Goal: Task Accomplishment & Management: Use online tool/utility

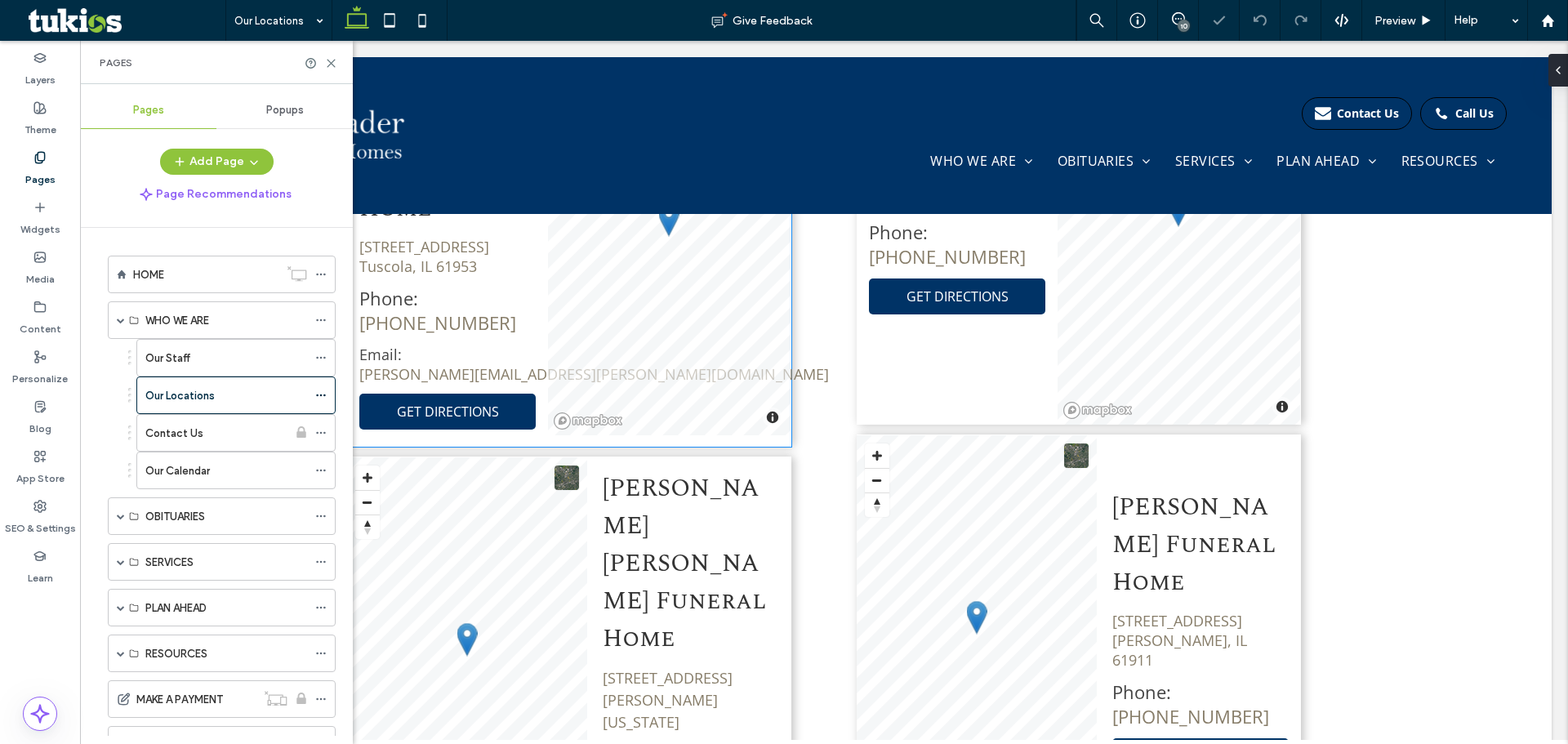
scroll to position [1210, 0]
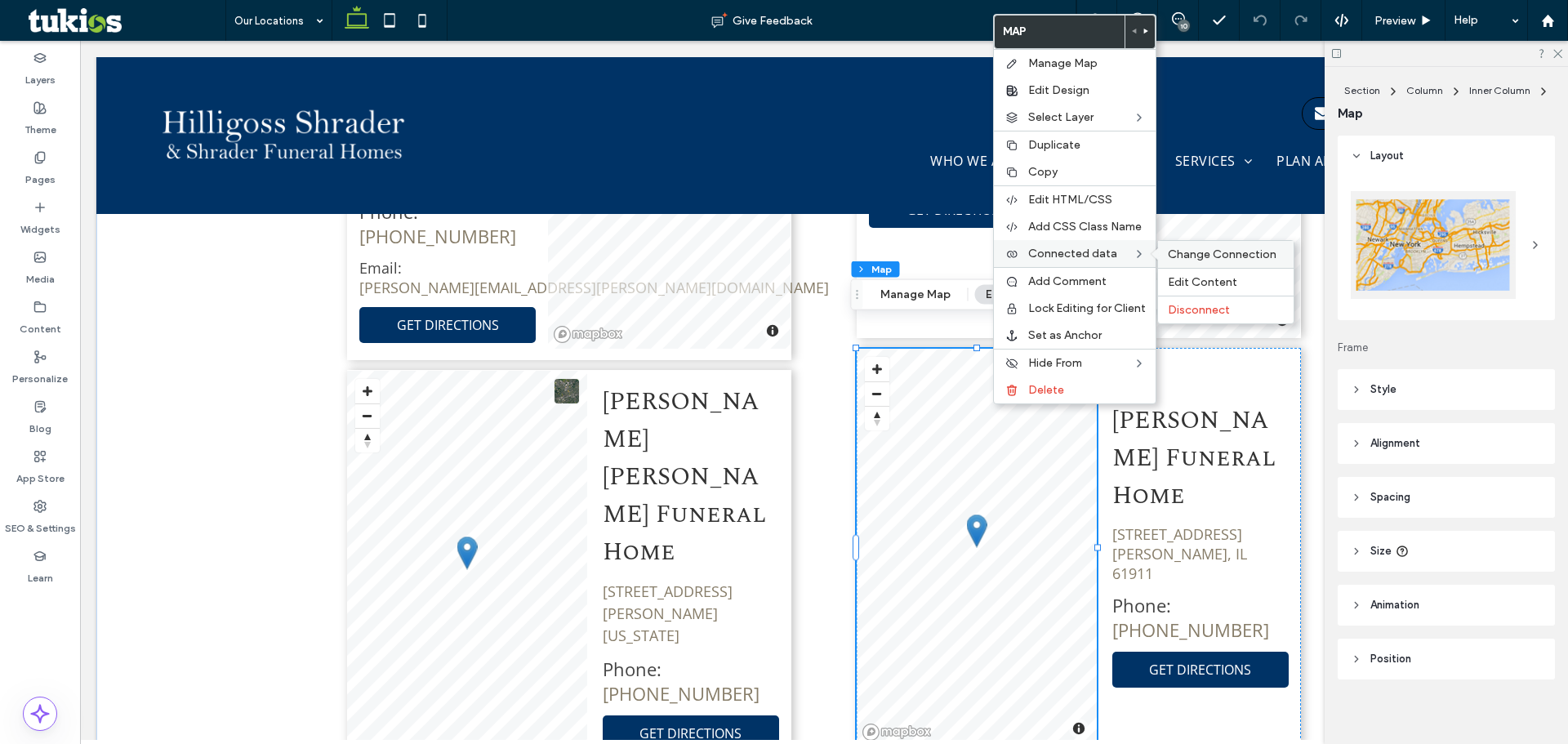
click at [1181, 250] on span "Change Connection" at bounding box center [1221, 254] width 108 height 14
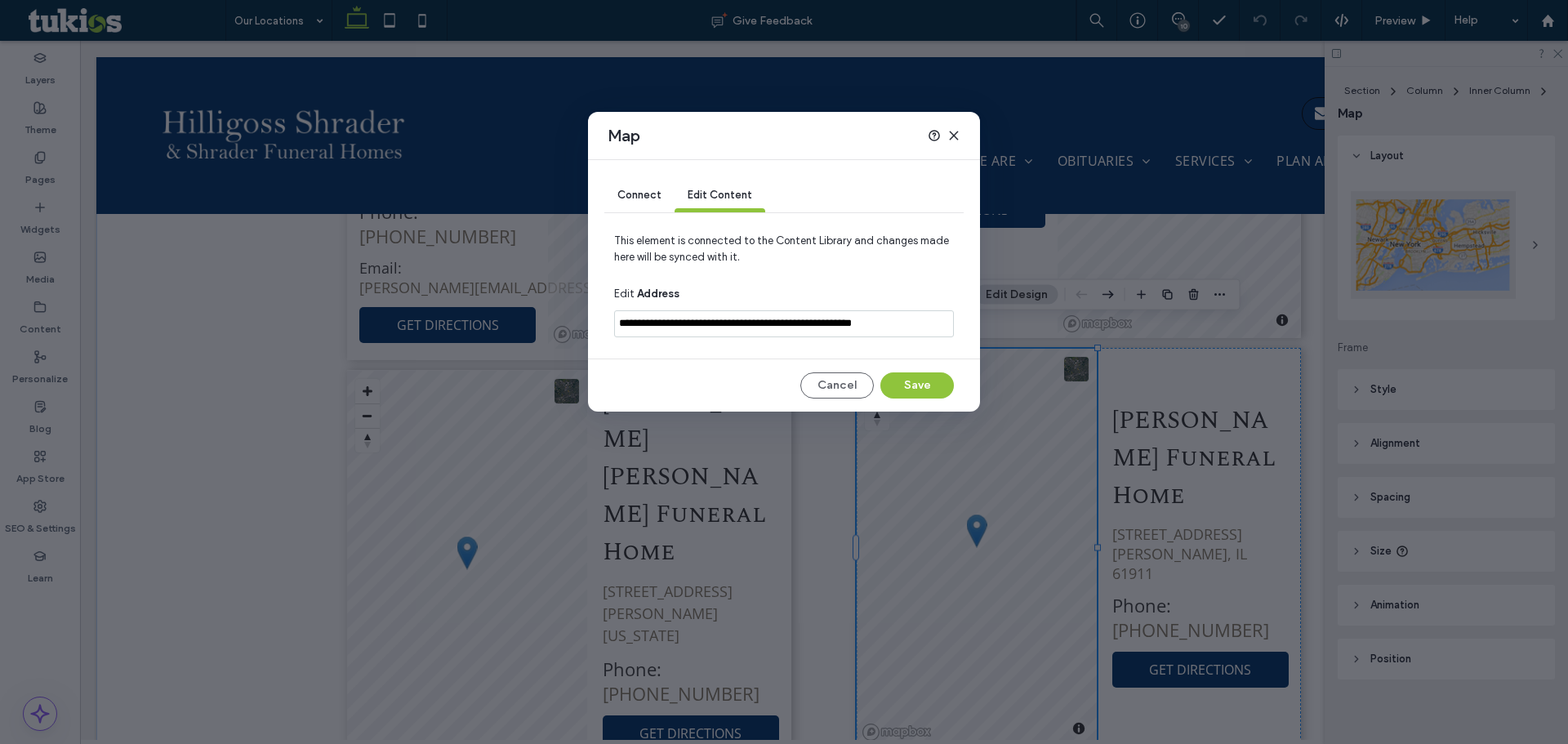
click at [895, 320] on input "**********" at bounding box center [784, 324] width 339 height 27
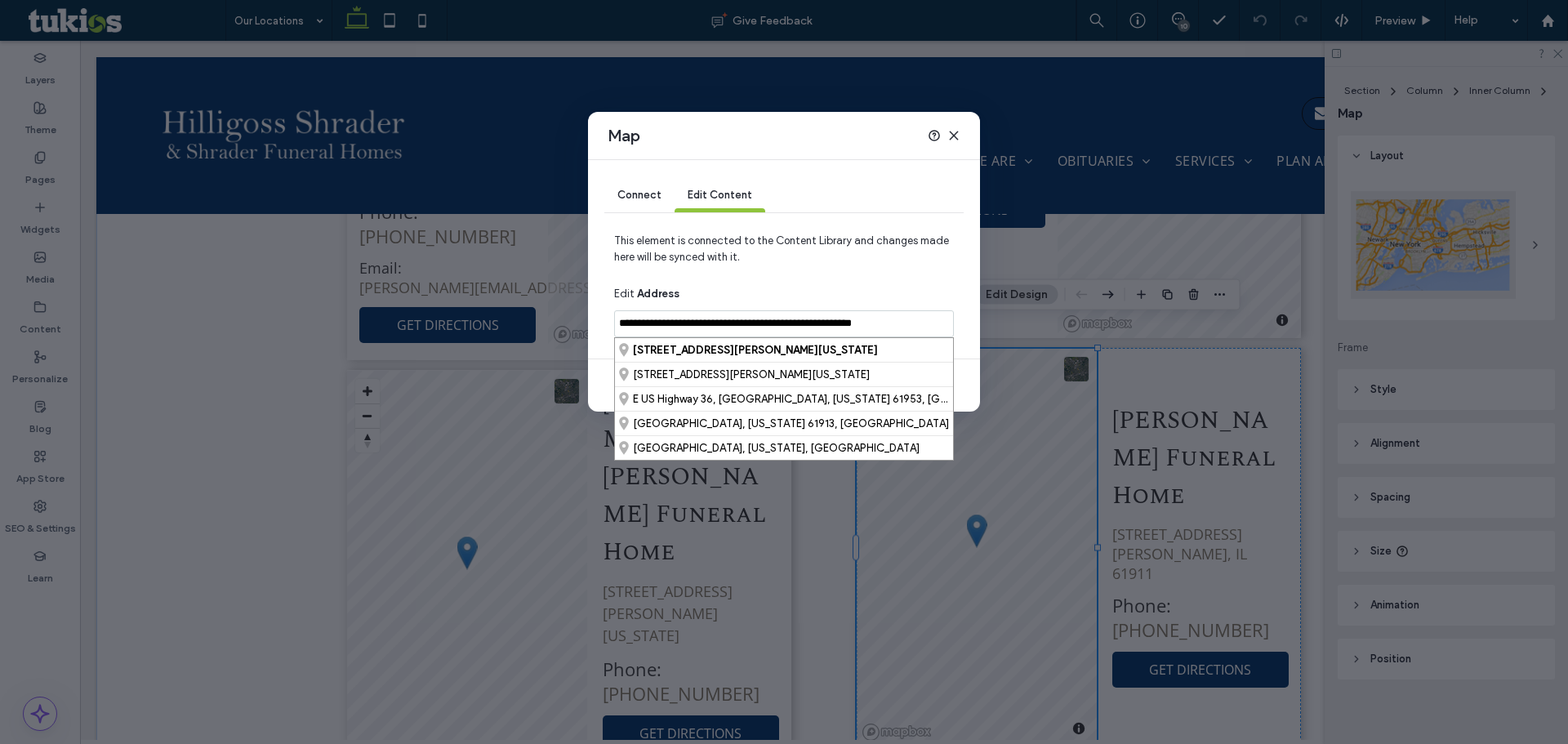
click at [644, 191] on span "Connect" at bounding box center [640, 194] width 45 height 12
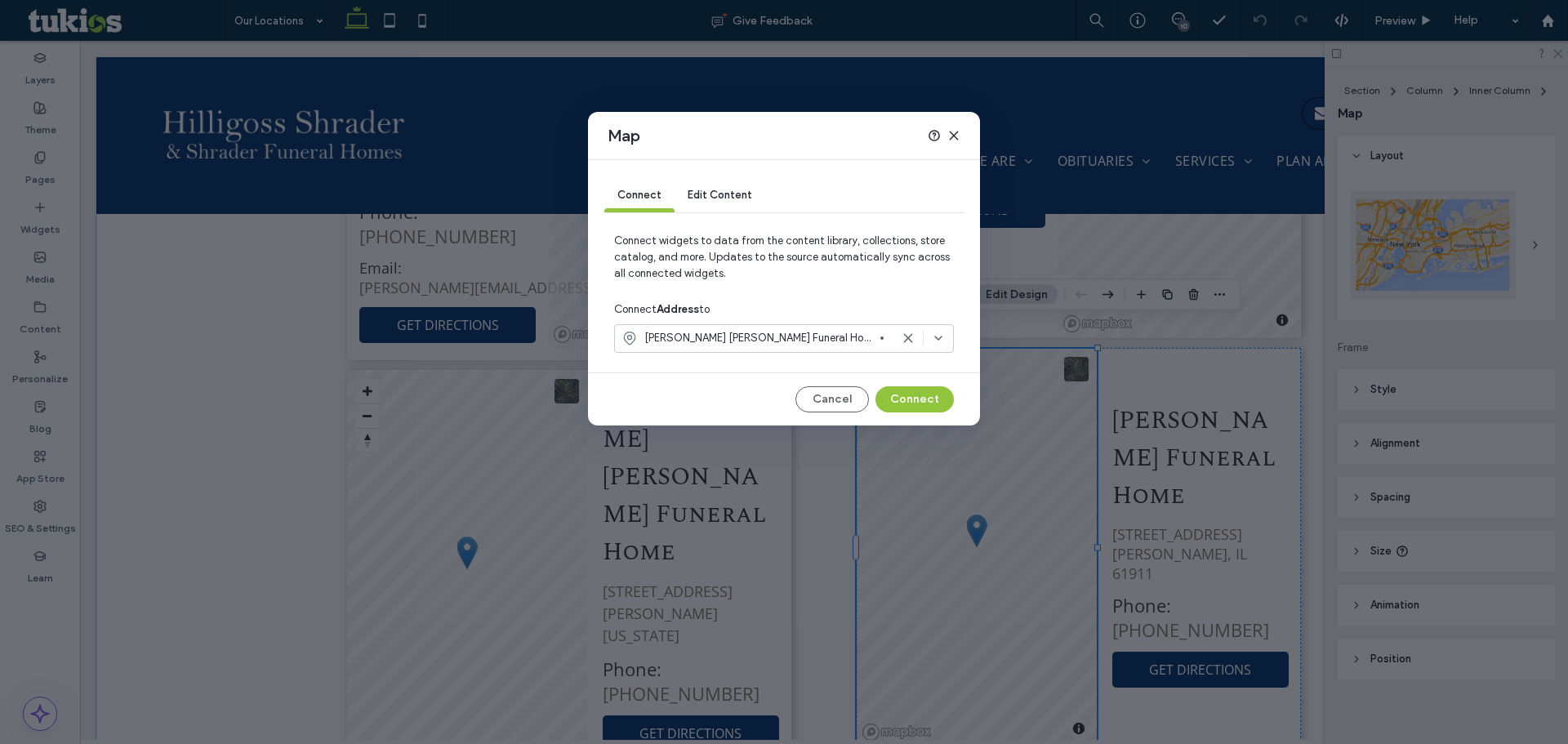
click at [890, 332] on span "[STREET_ADDRESS][PERSON_NAME][US_STATE]" at bounding box center [890, 339] width 0 height 17
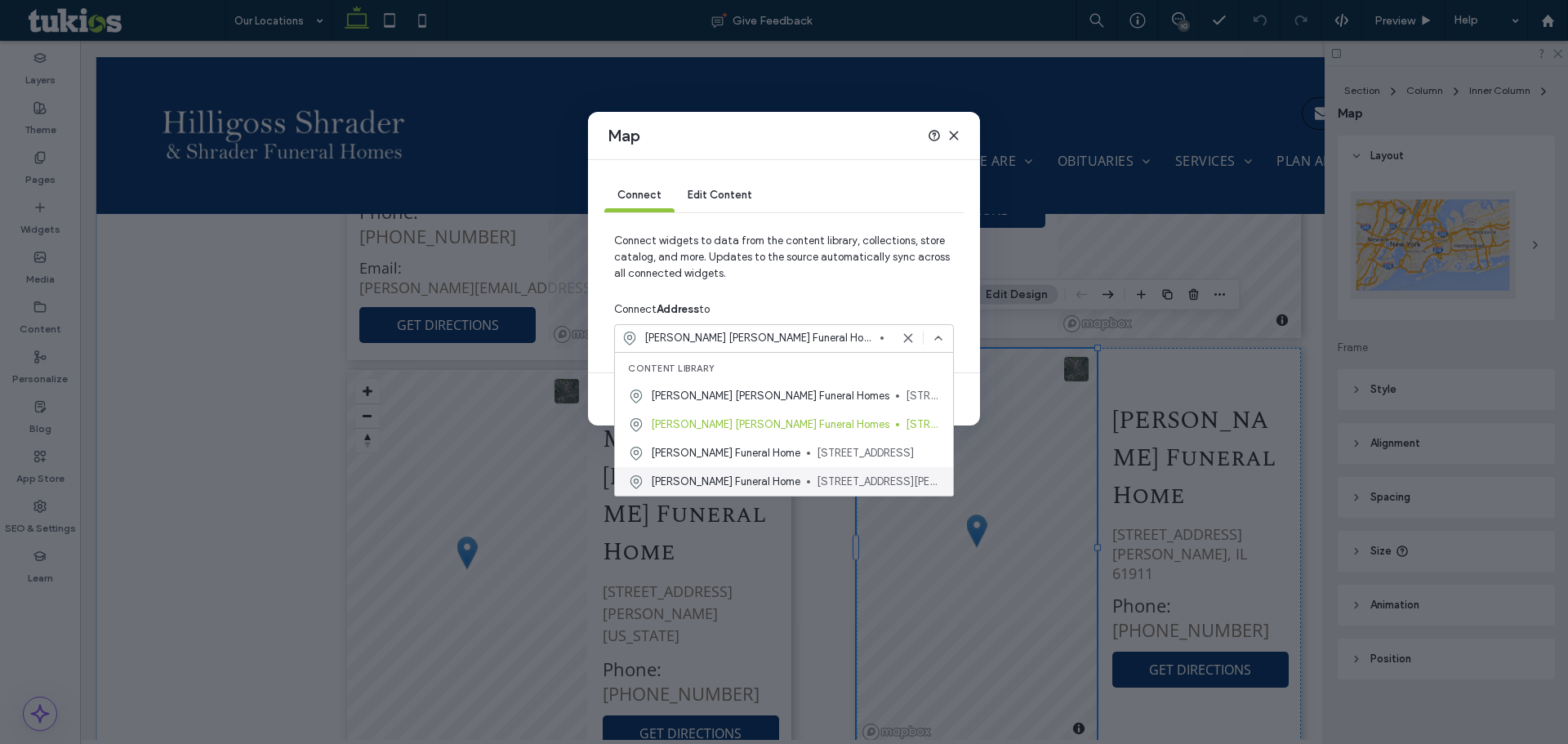
click at [817, 475] on span "[STREET_ADDRESS][PERSON_NAME]" at bounding box center [878, 482] width 123 height 17
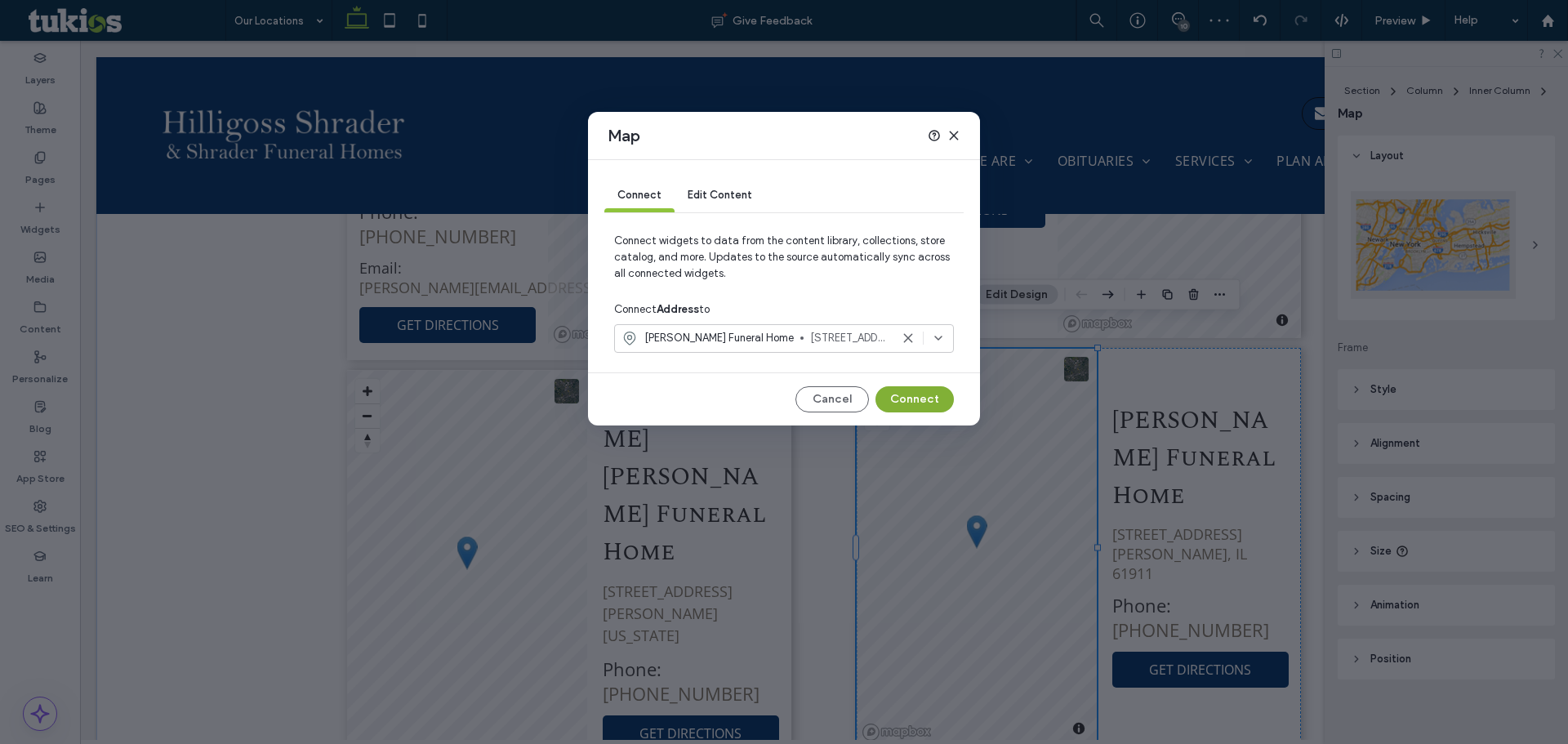
click at [913, 392] on button "Connect" at bounding box center [914, 400] width 79 height 26
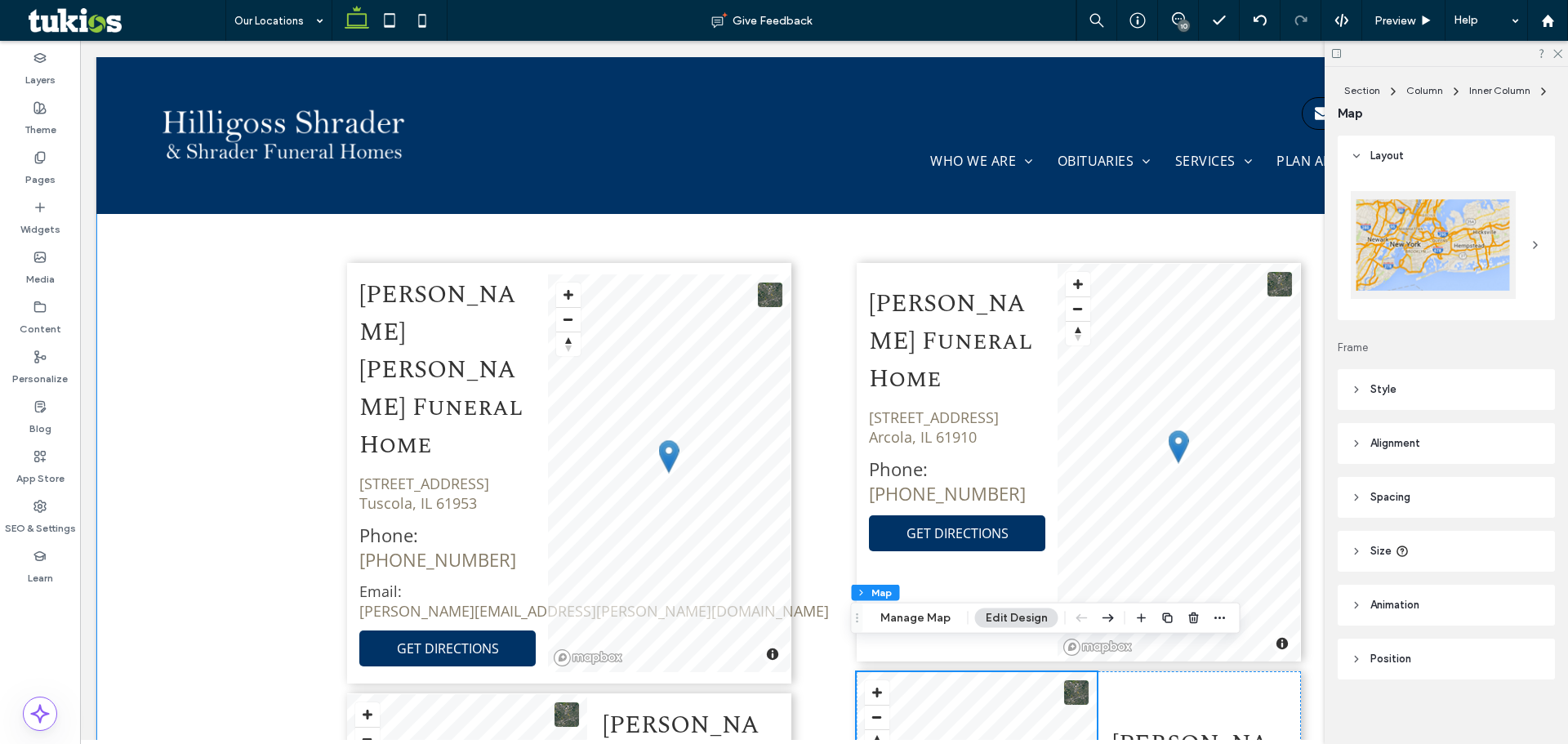
scroll to position [883, 0]
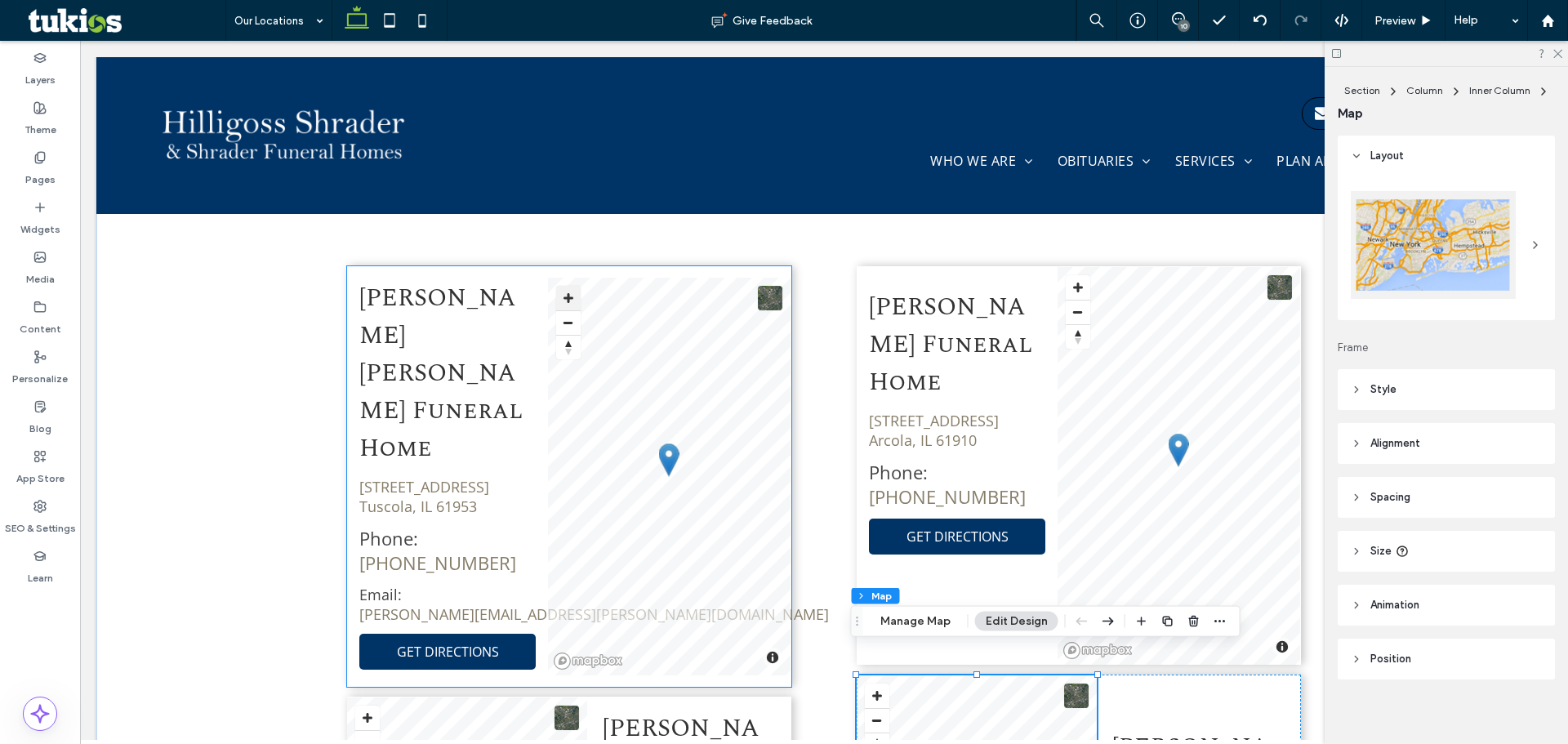
click at [567, 286] on button "Zoom in" at bounding box center [568, 298] width 24 height 24
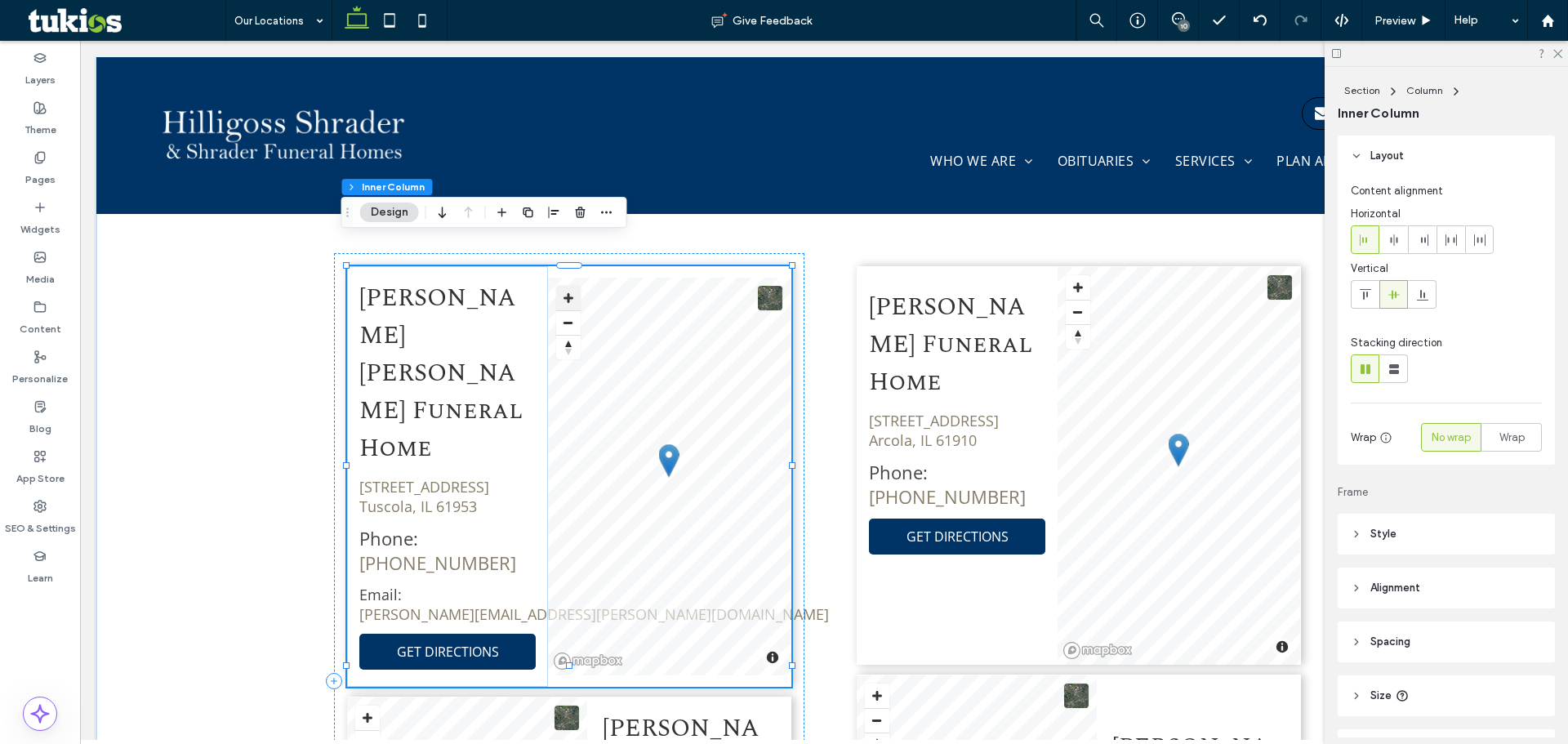
click at [567, 286] on button "Zoom in" at bounding box center [568, 298] width 24 height 24
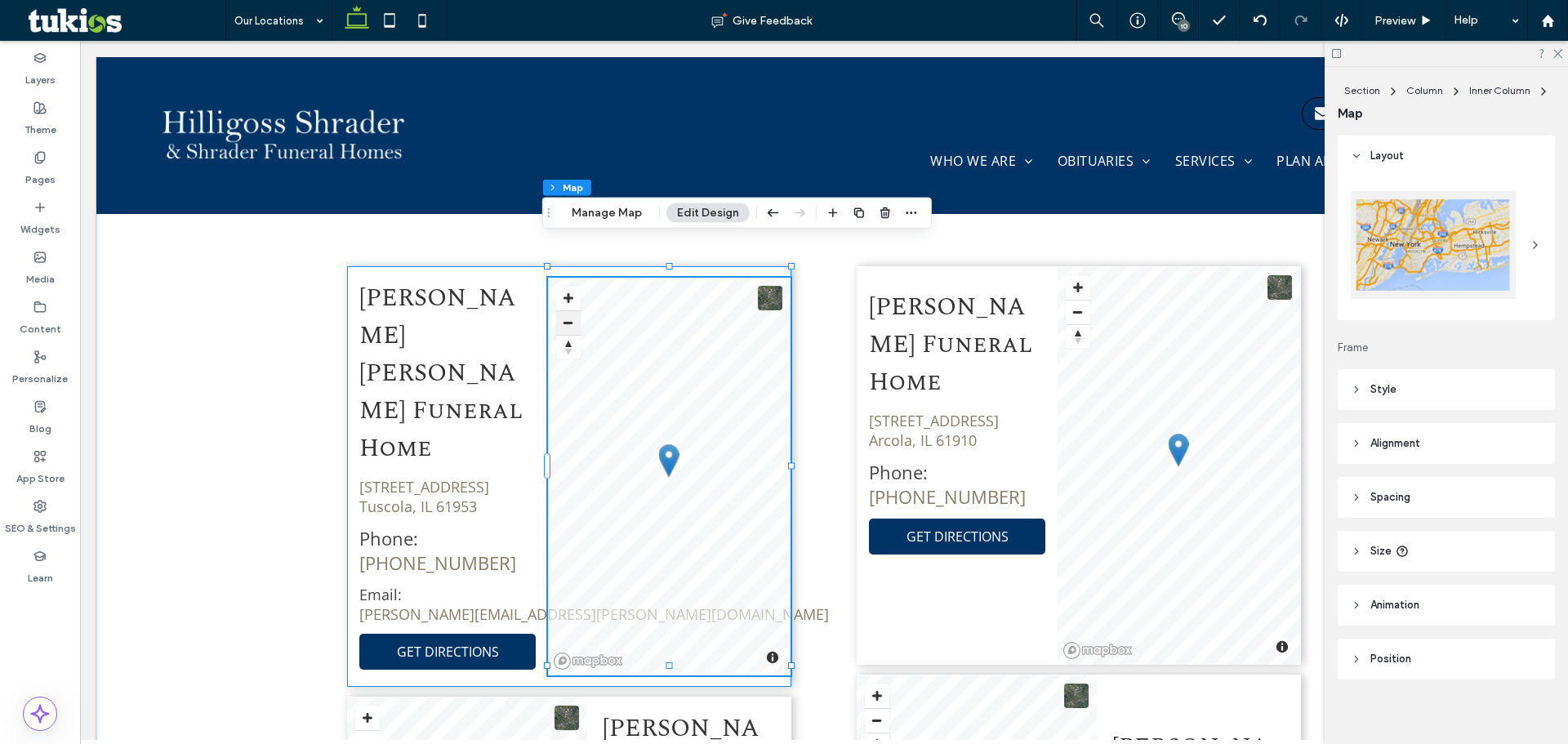
click at [564, 311] on button "Zoom out" at bounding box center [568, 323] width 24 height 24
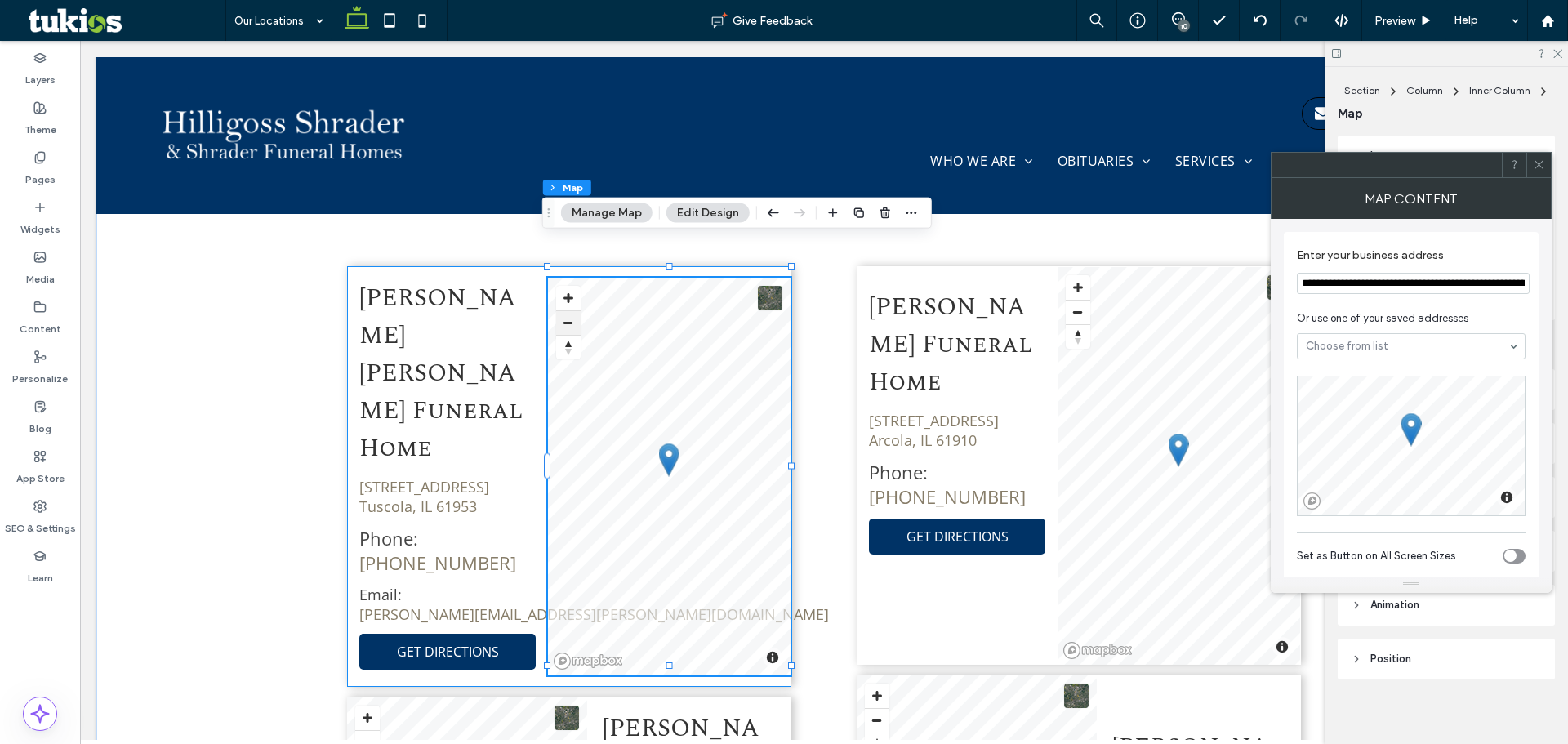
click at [564, 311] on button "Zoom out" at bounding box center [568, 323] width 24 height 24
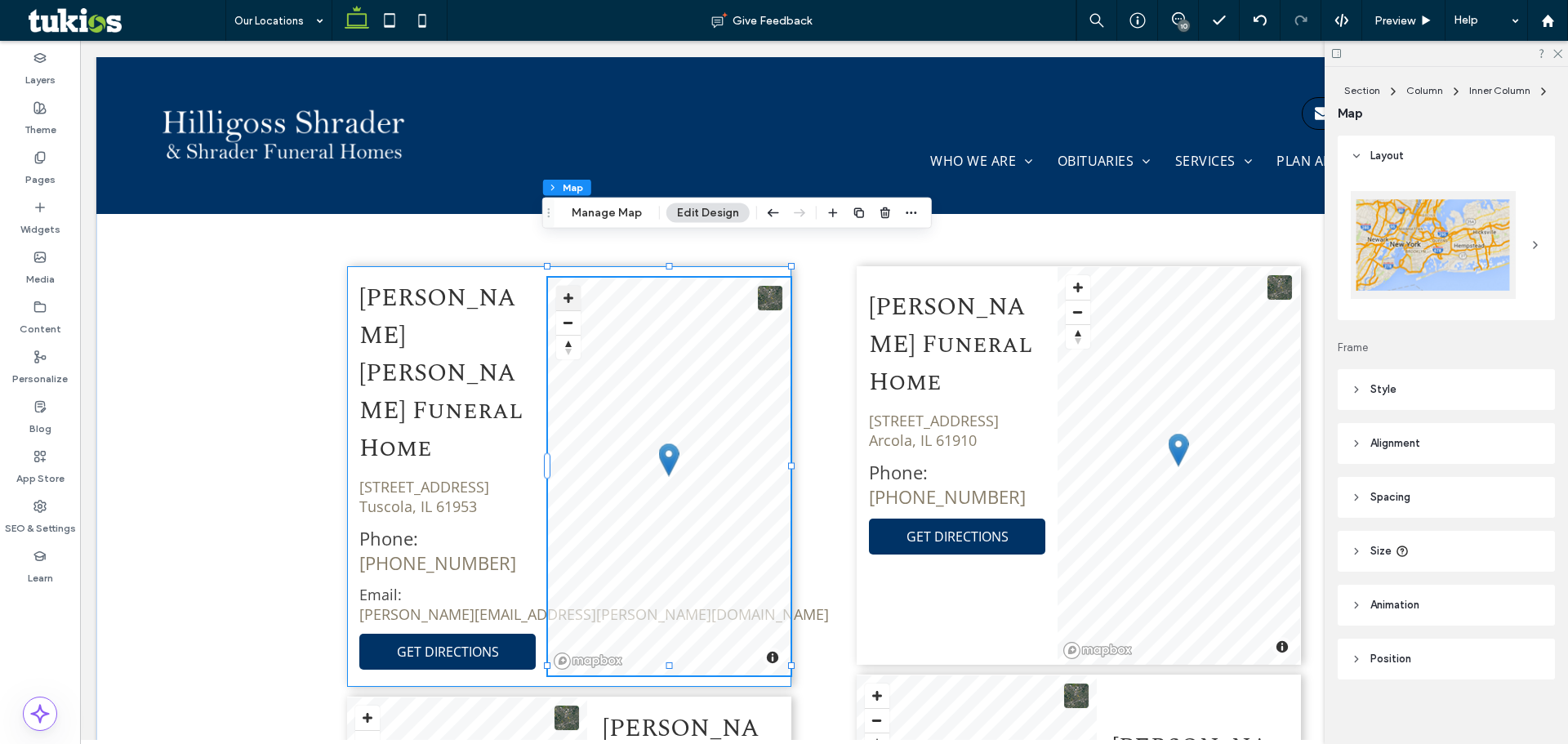
click at [560, 286] on button "Zoom in" at bounding box center [568, 298] width 24 height 24
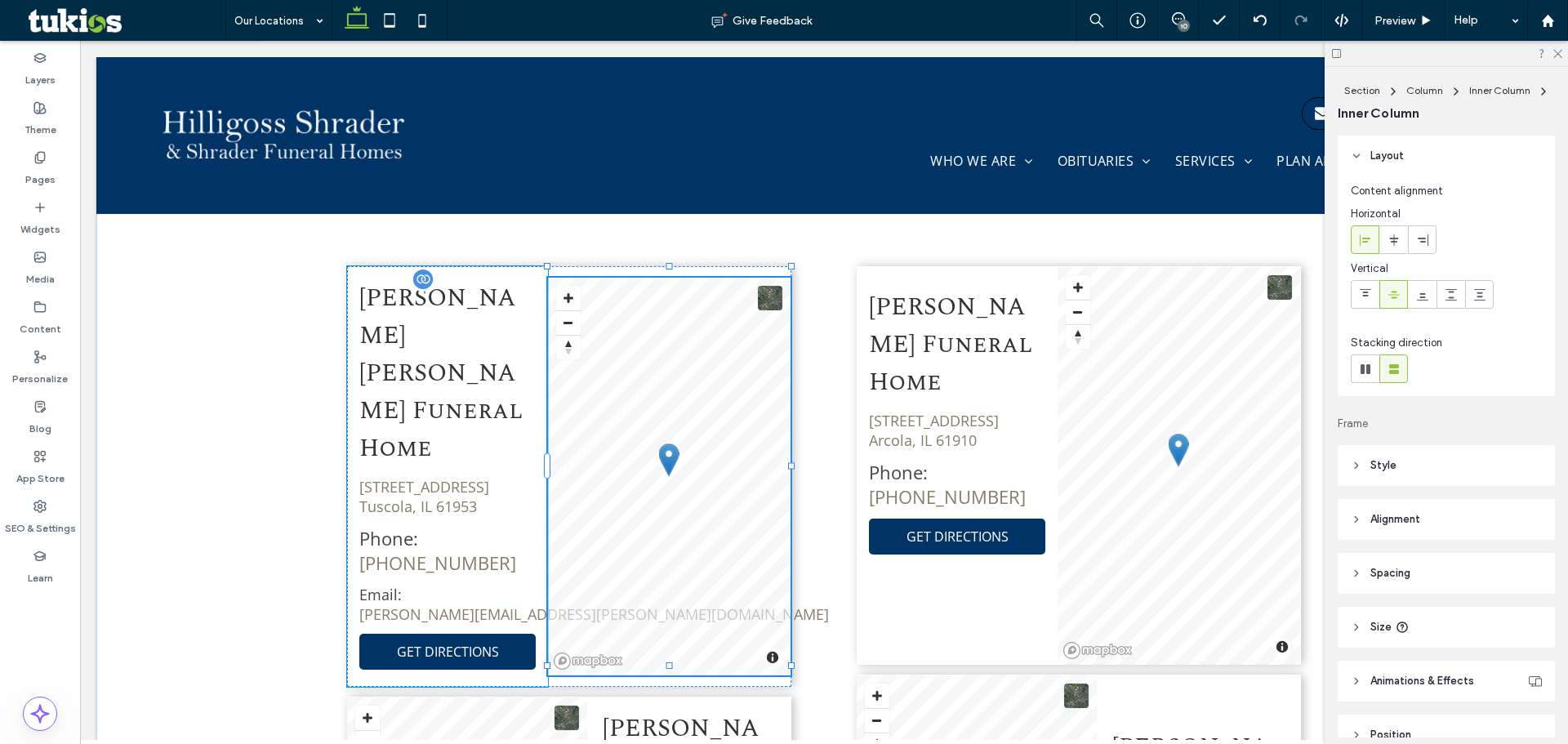
type input "*"
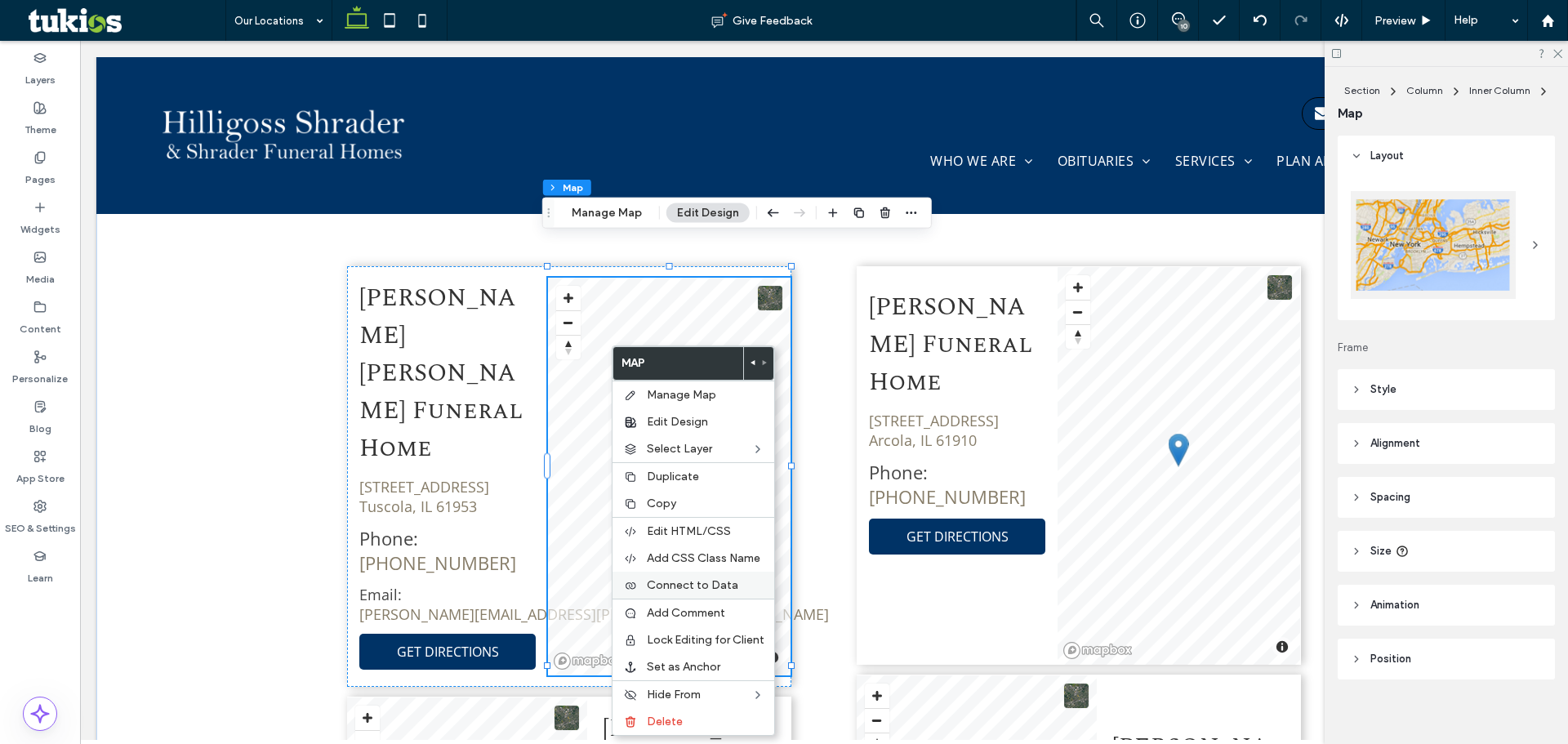
click at [669, 586] on span "Connect to Data" at bounding box center [692, 584] width 92 height 14
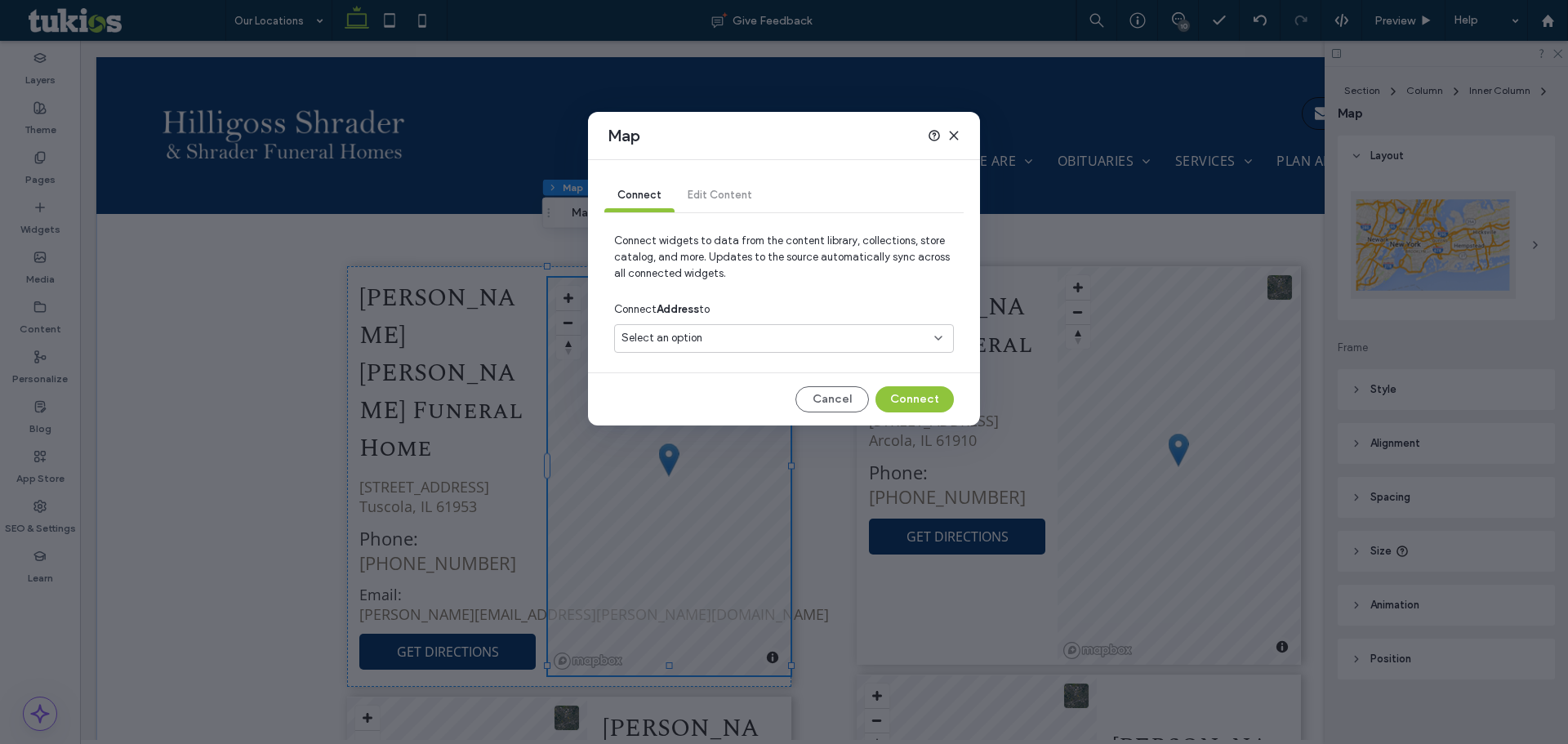
click at [704, 335] on div "Select an option" at bounding box center [773, 339] width 305 height 17
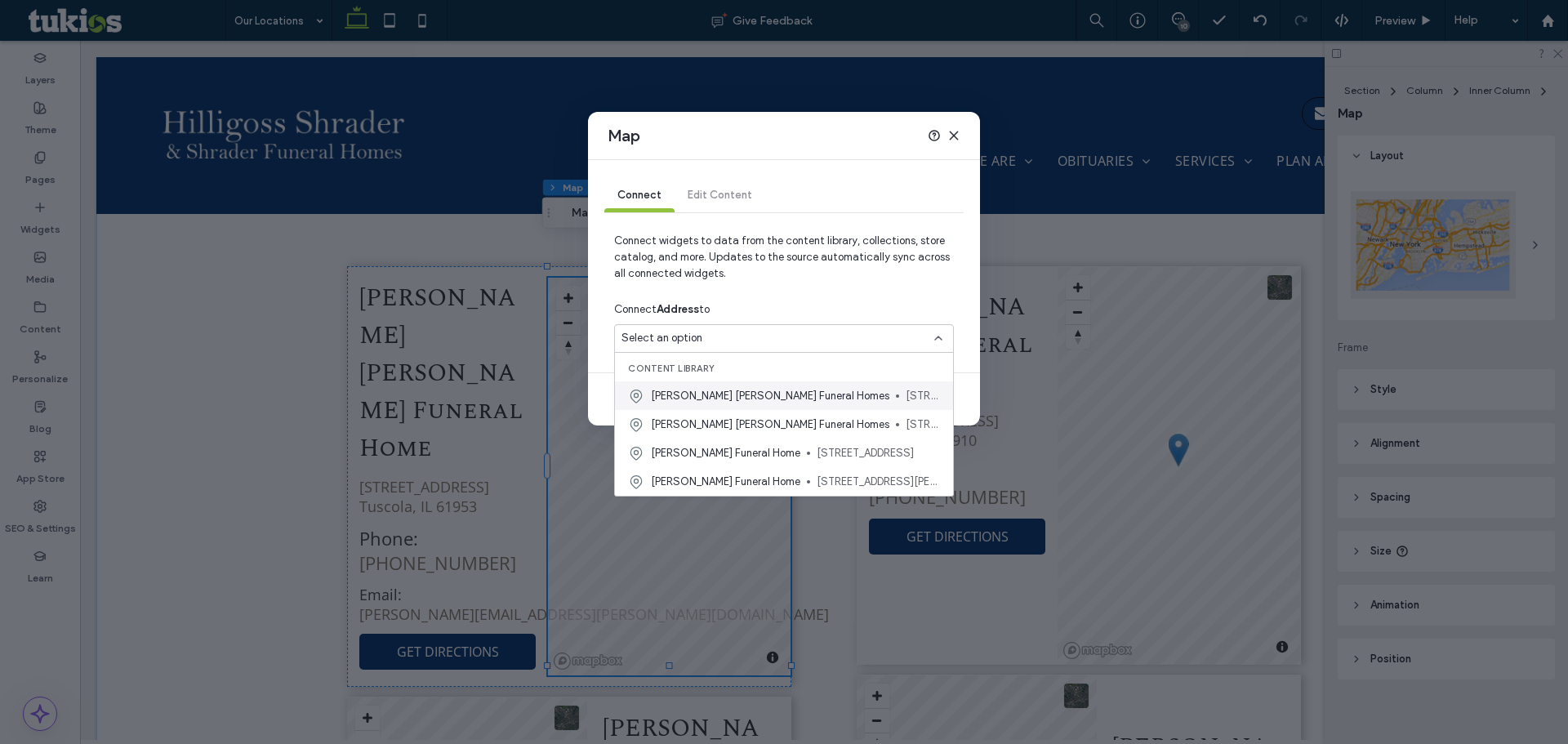
click at [716, 396] on span "[PERSON_NAME] [PERSON_NAME] Funeral Homes" at bounding box center [770, 396] width 238 height 17
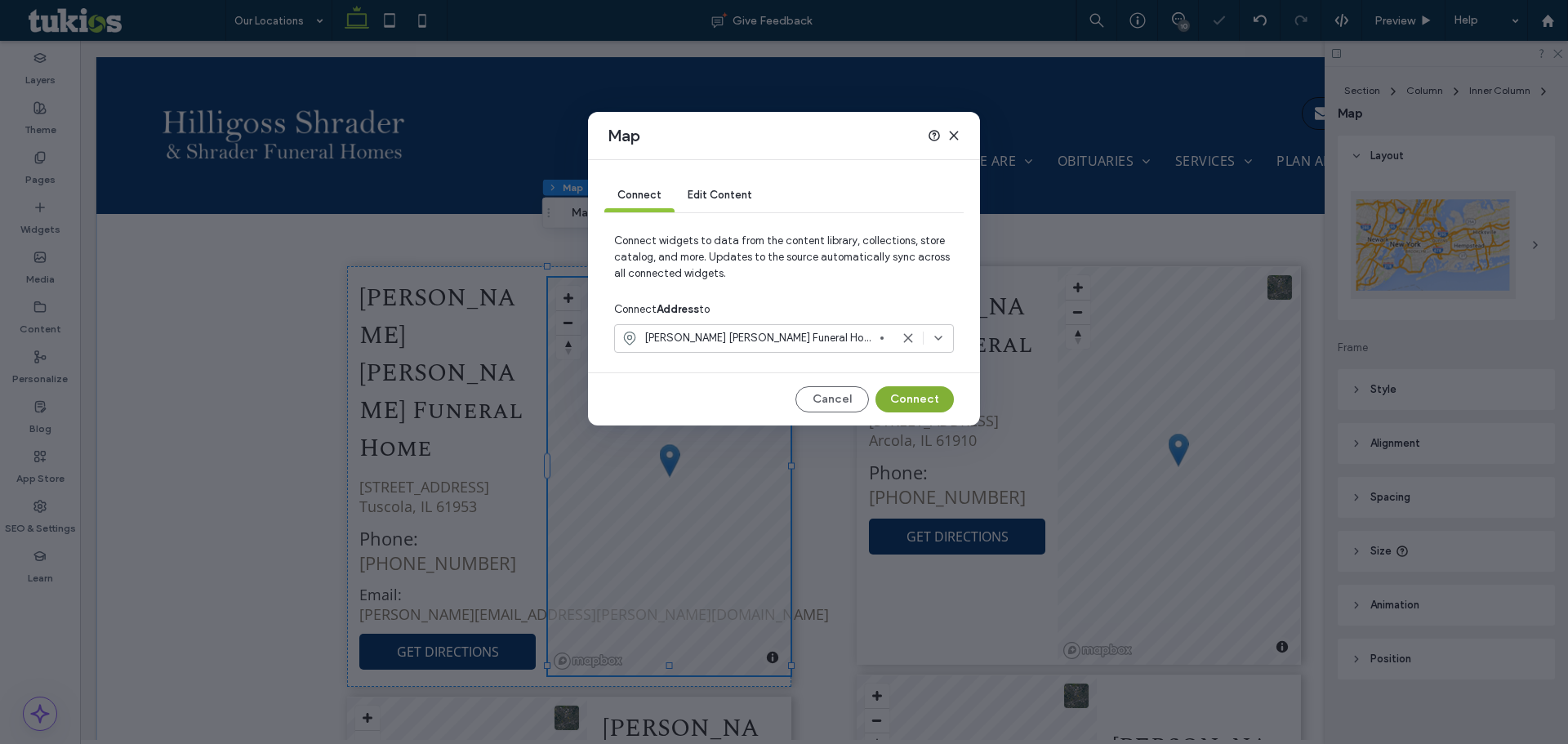
click at [901, 398] on button "Connect" at bounding box center [914, 400] width 79 height 26
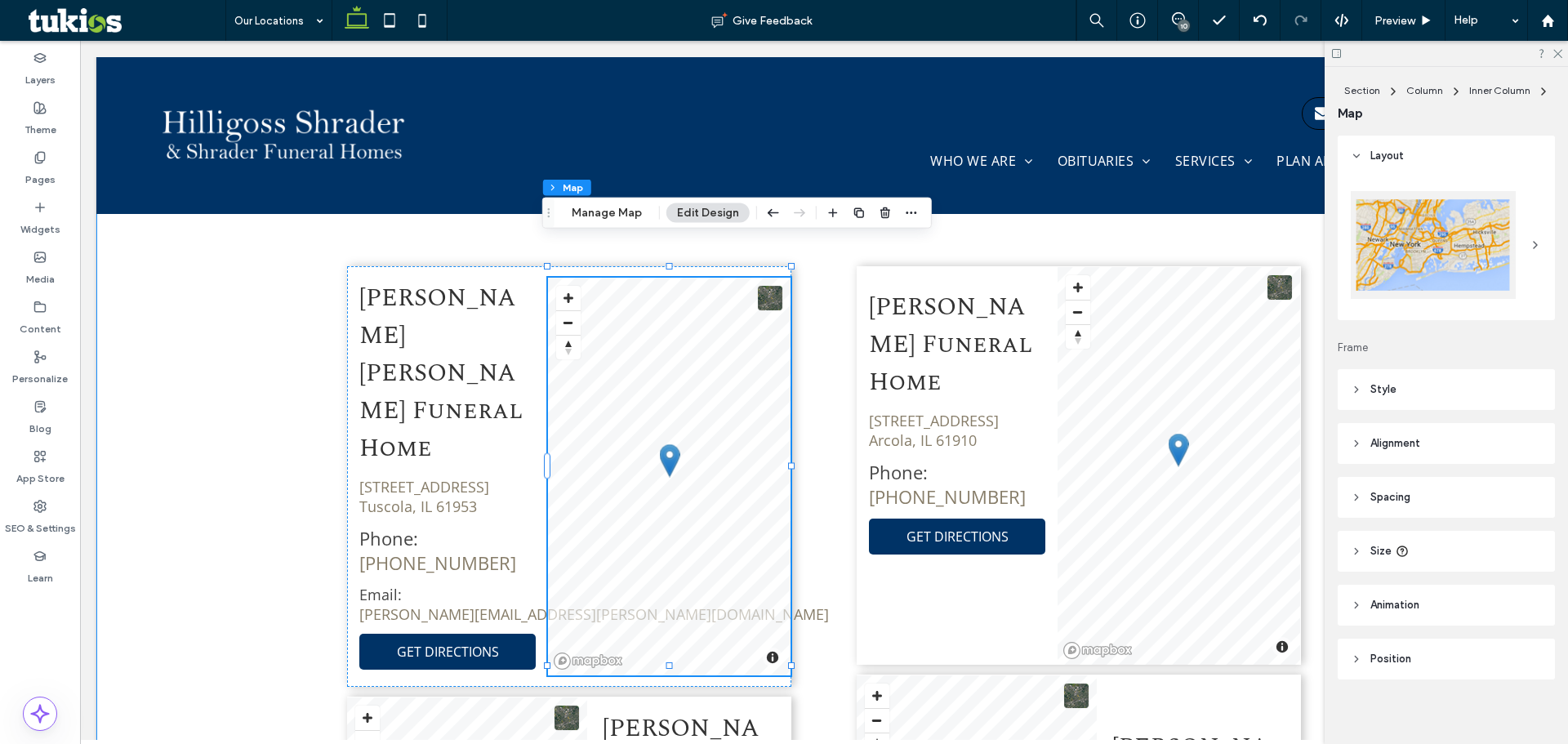
click at [283, 340] on div "[PERSON_NAME] [PERSON_NAME] Funeral Home [STREET_ADDRESS] Phone: [PHONE_NUMBER]…" at bounding box center [823, 710] width 1455 height 1030
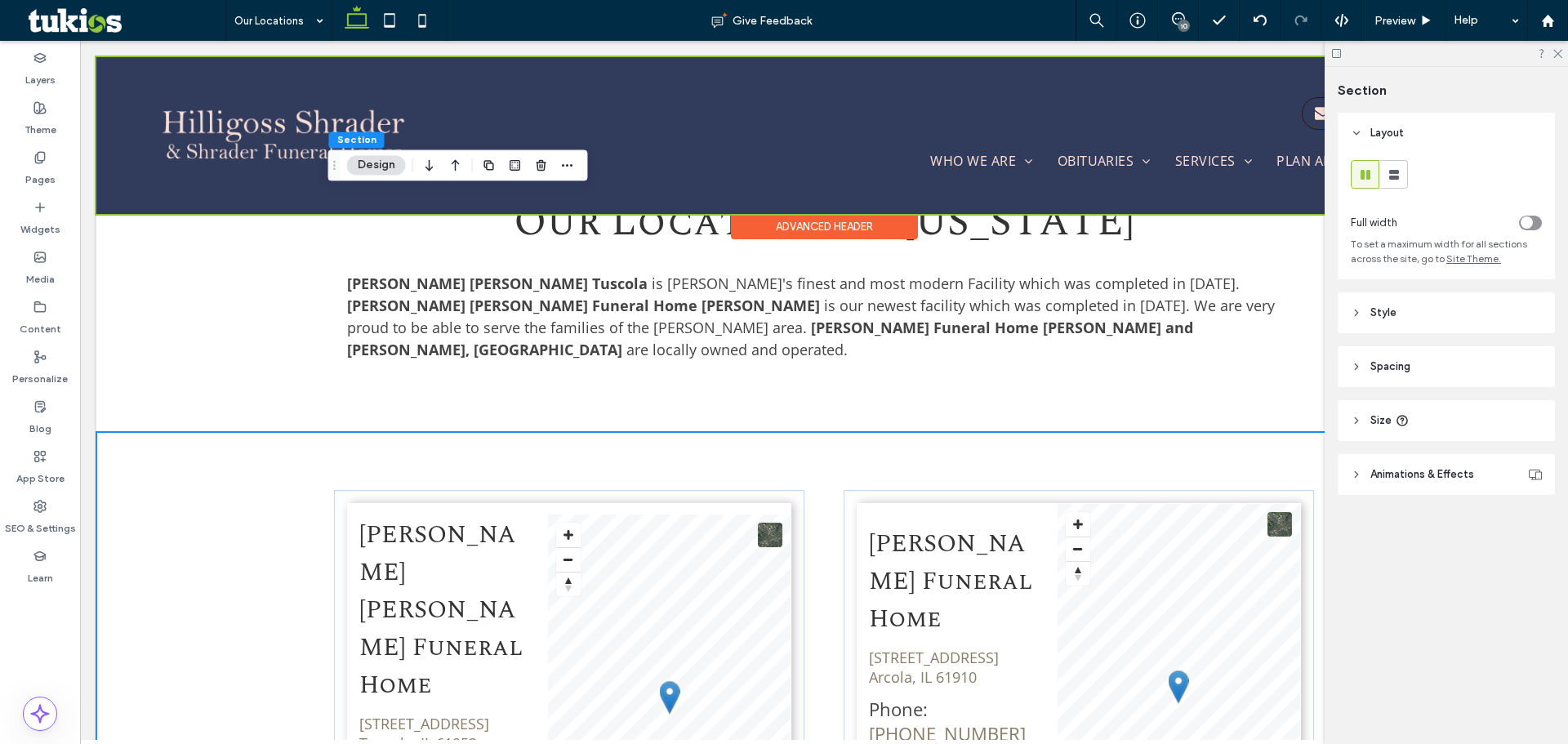
scroll to position [638, 0]
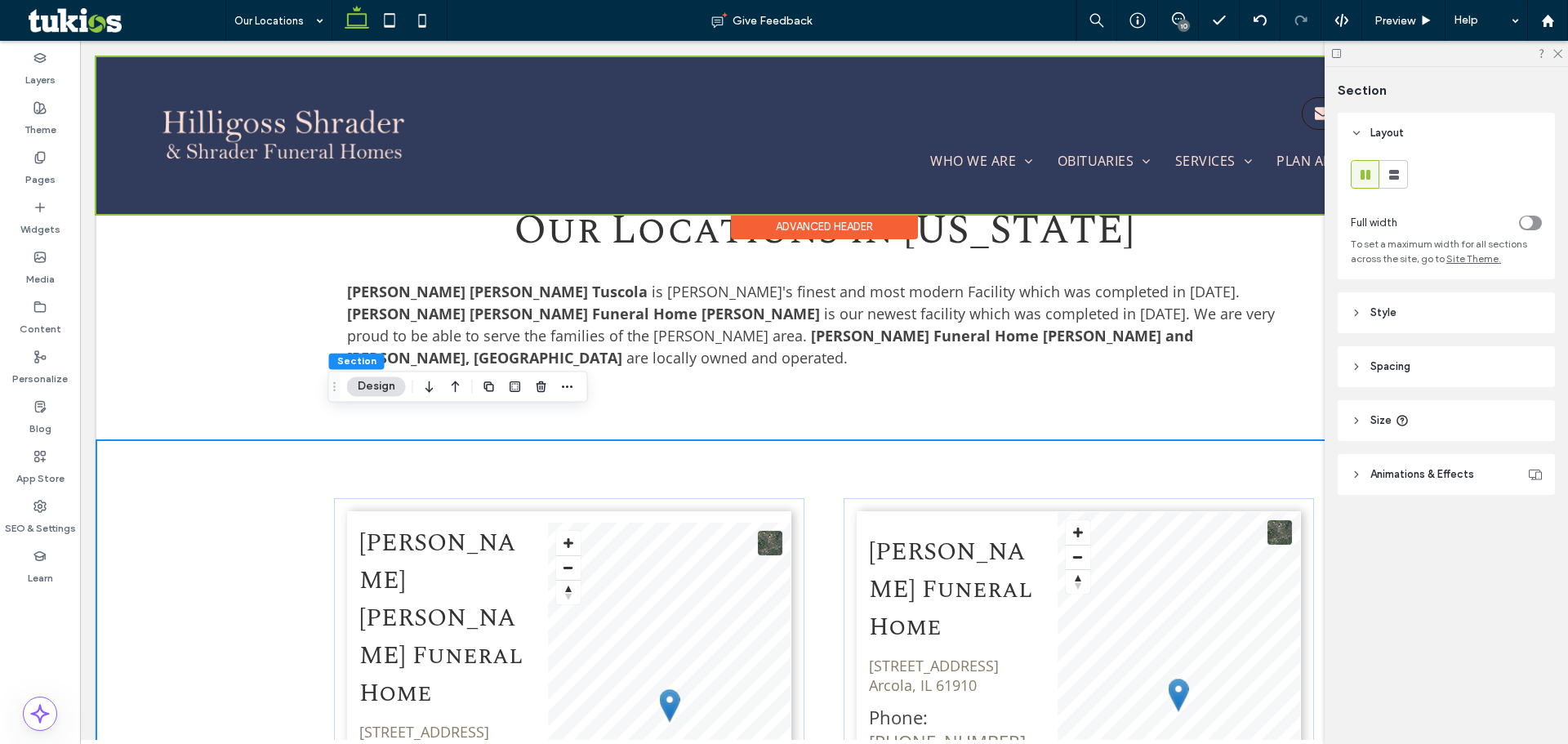
click at [318, 139] on div at bounding box center [823, 135] width 1455 height 157
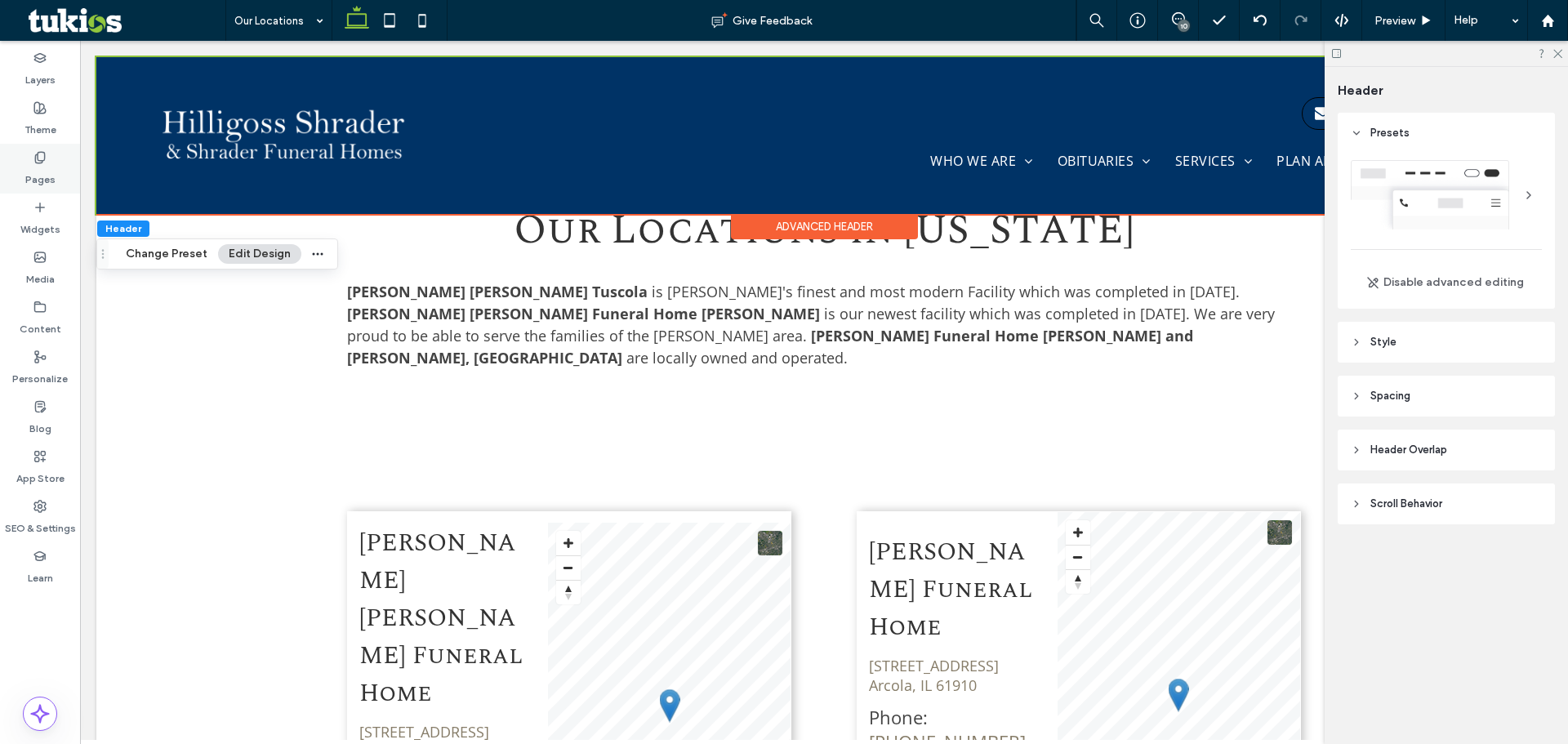
click at [42, 163] on icon at bounding box center [40, 158] width 13 height 13
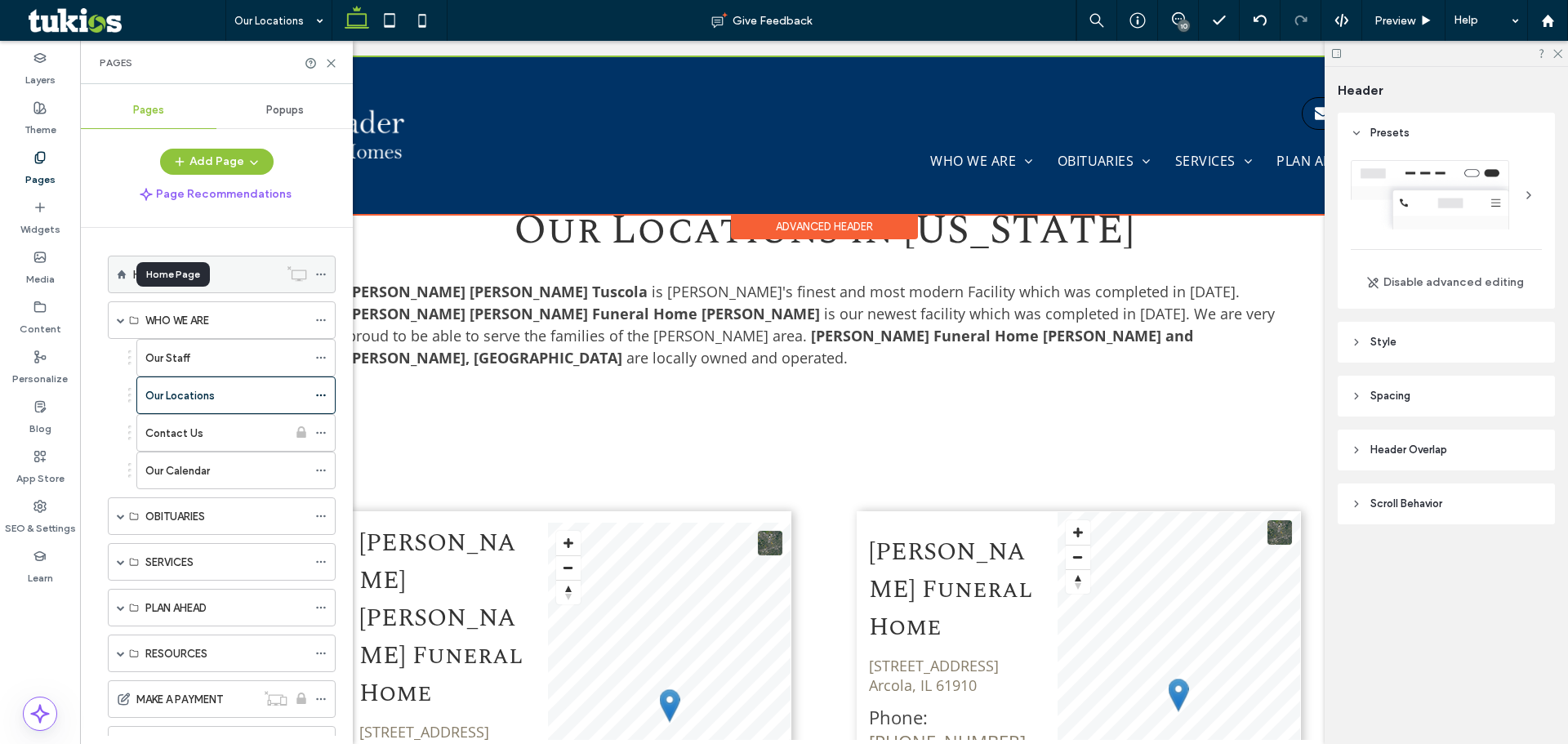
click at [120, 275] on use at bounding box center [122, 275] width 9 height 9
click at [135, 271] on label "HOME" at bounding box center [148, 275] width 31 height 29
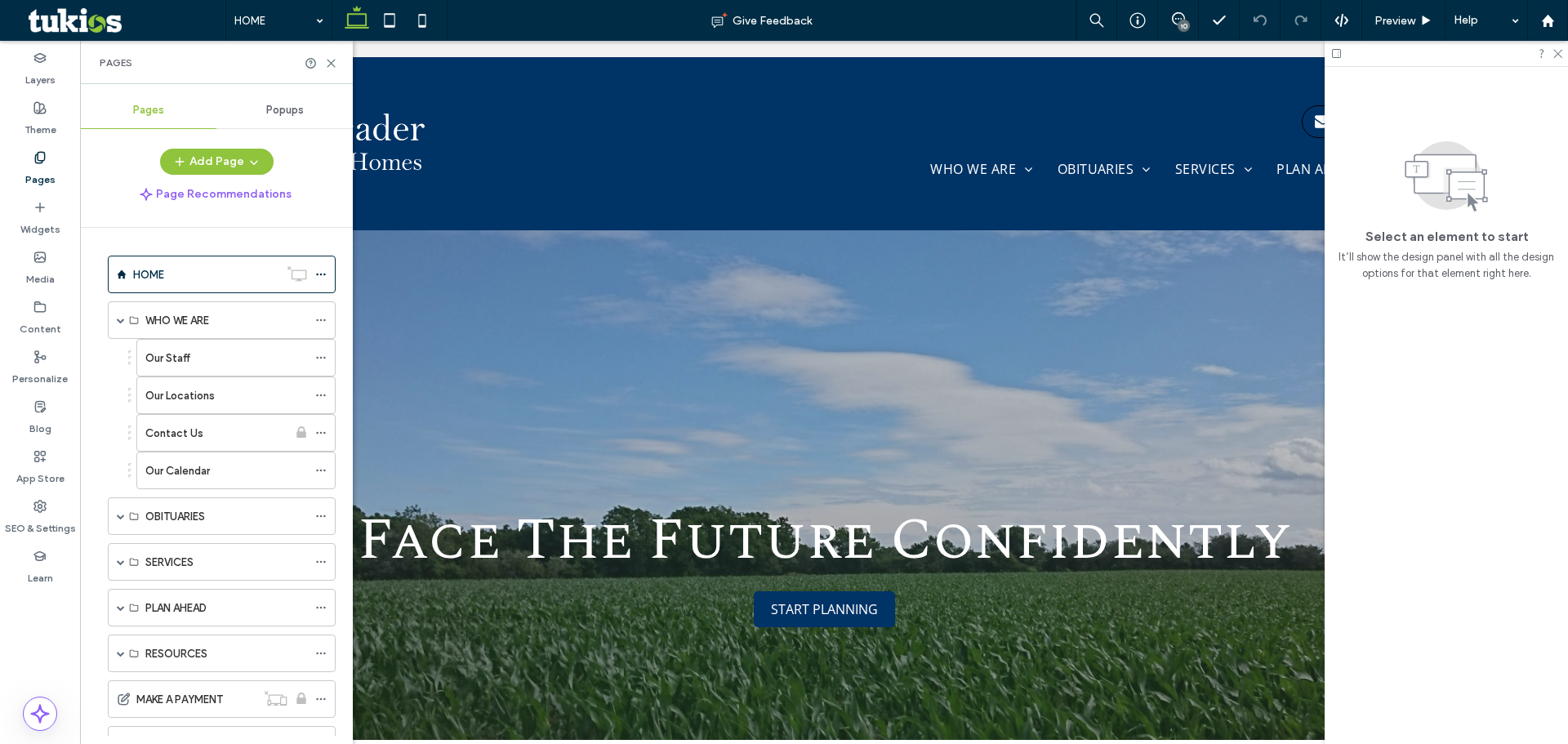
click at [333, 53] on div "Pages" at bounding box center [216, 62] width 273 height 44
click at [321, 67] on div at bounding box center [320, 63] width 32 height 12
click at [333, 59] on icon at bounding box center [330, 63] width 12 height 12
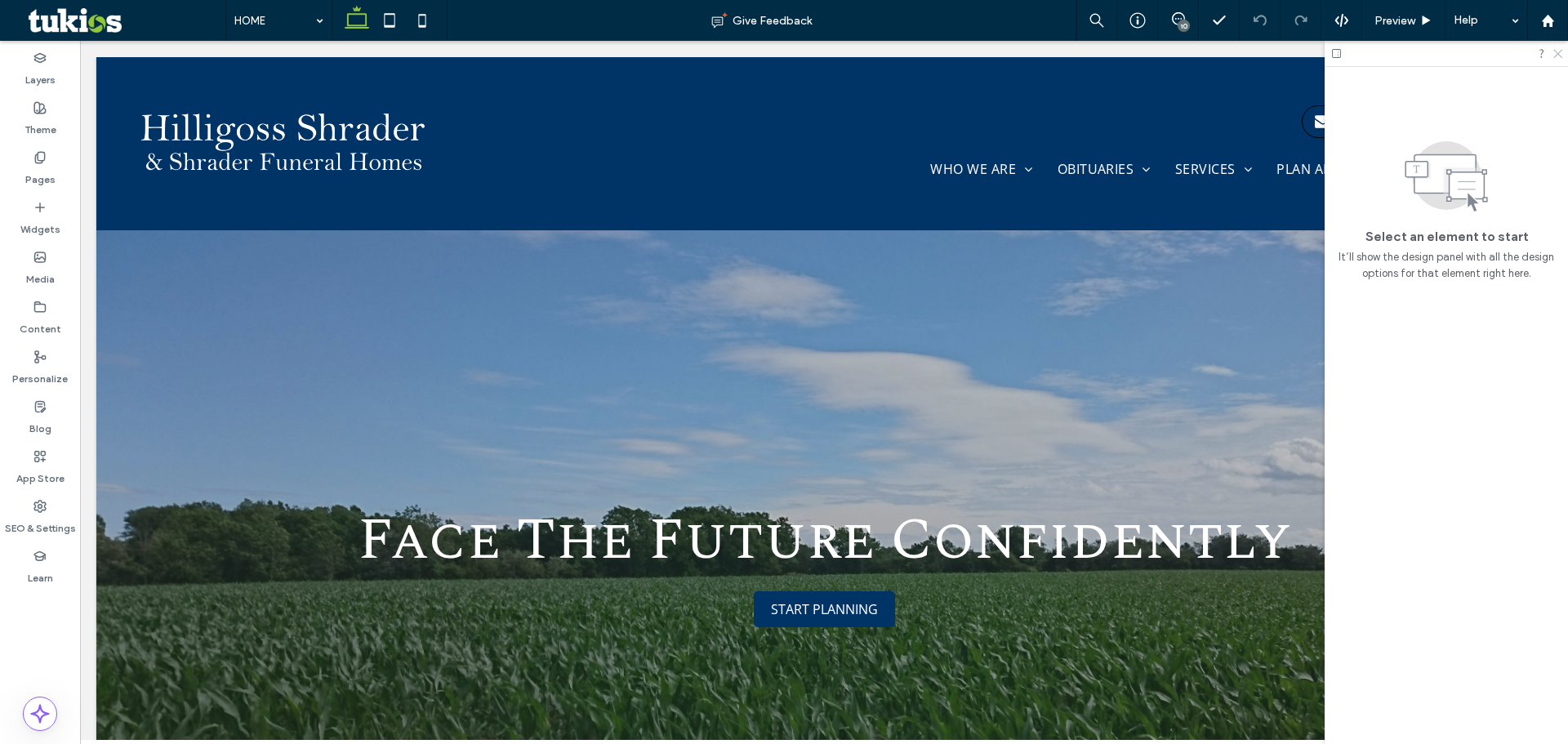
click at [1554, 49] on icon at bounding box center [1556, 52] width 10 height 10
